Goal: Task Accomplishment & Management: Use online tool/utility

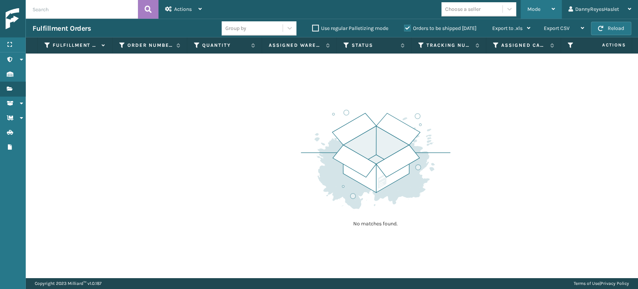
click at [552, 9] on icon at bounding box center [553, 8] width 3 height 5
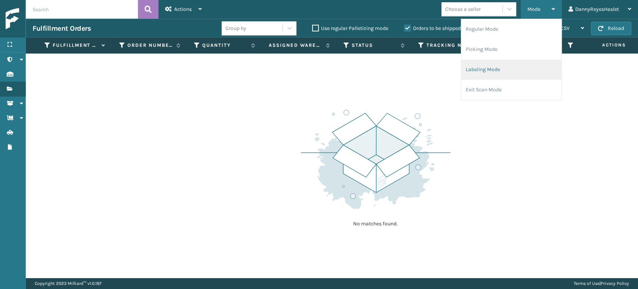
click at [499, 72] on li "Labeling Mode" at bounding box center [511, 69] width 100 height 20
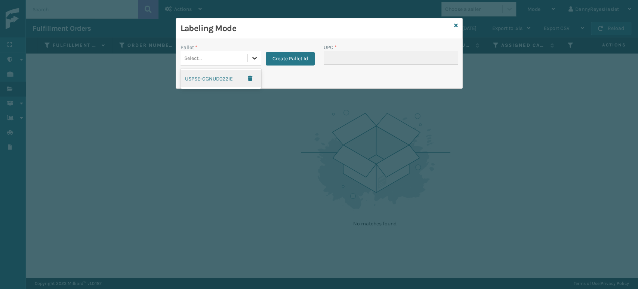
click at [254, 59] on icon at bounding box center [254, 57] width 7 height 7
click at [251, 55] on icon at bounding box center [254, 57] width 7 height 7
click at [353, 77] on div "Print Pallet Label" at bounding box center [319, 79] width 286 height 18
click at [300, 62] on button "Create Pallet Id" at bounding box center [290, 58] width 49 height 13
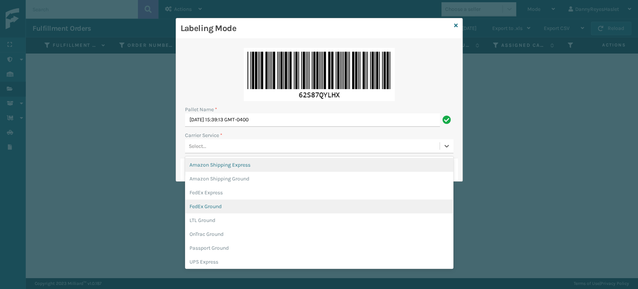
drag, startPoint x: 444, startPoint y: 143, endPoint x: 224, endPoint y: 206, distance: 229.0
click at [224, 206] on div "FedEx Ground" at bounding box center [319, 206] width 268 height 14
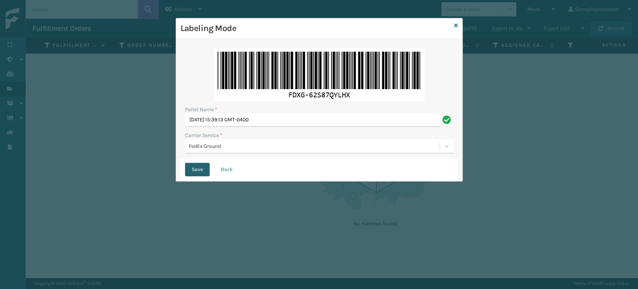
click at [204, 171] on button "Save" at bounding box center [197, 169] width 25 height 13
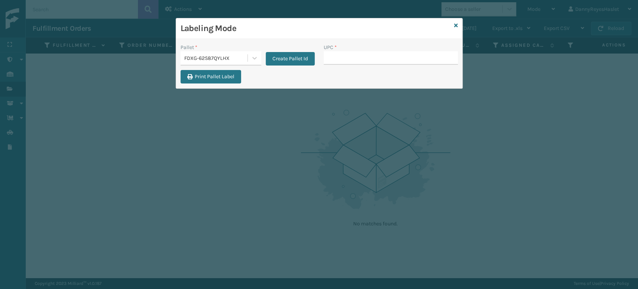
click at [368, 54] on input "UPC *" at bounding box center [391, 57] width 134 height 13
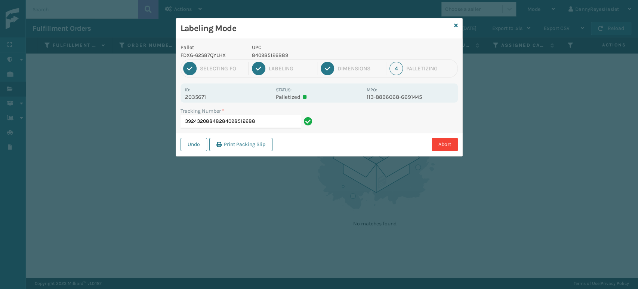
type input "392432088482840985126889"
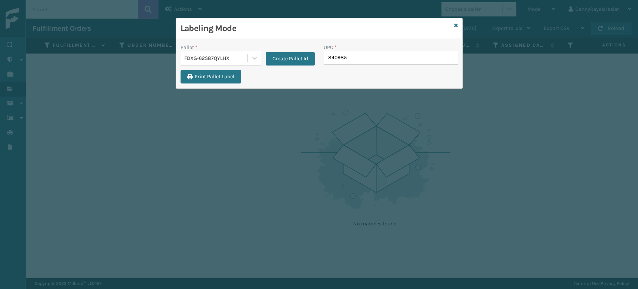
type input "8409851"
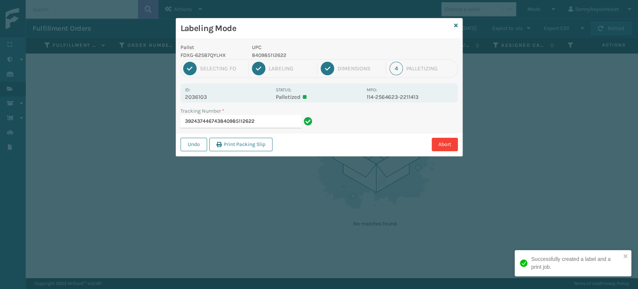
type input "392437446743840985112622"
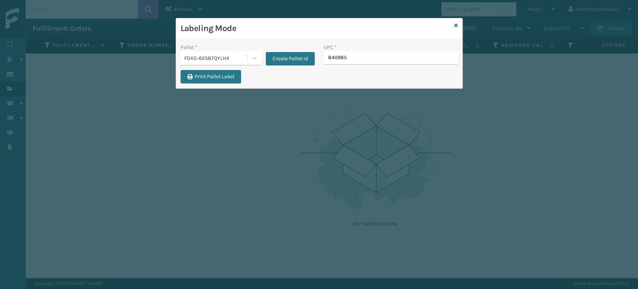
type input "8409851"
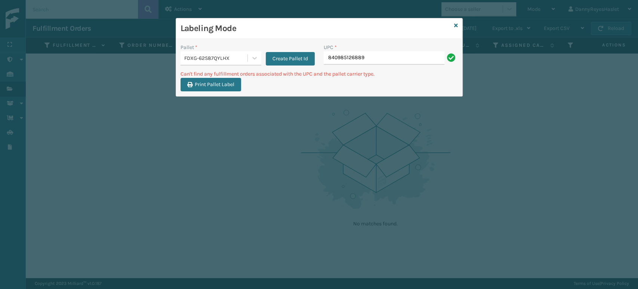
click at [452, 26] on div "Labeling Mode" at bounding box center [319, 28] width 286 height 21
click at [454, 25] on icon at bounding box center [456, 25] width 4 height 5
